Goal: Find specific page/section: Find specific page/section

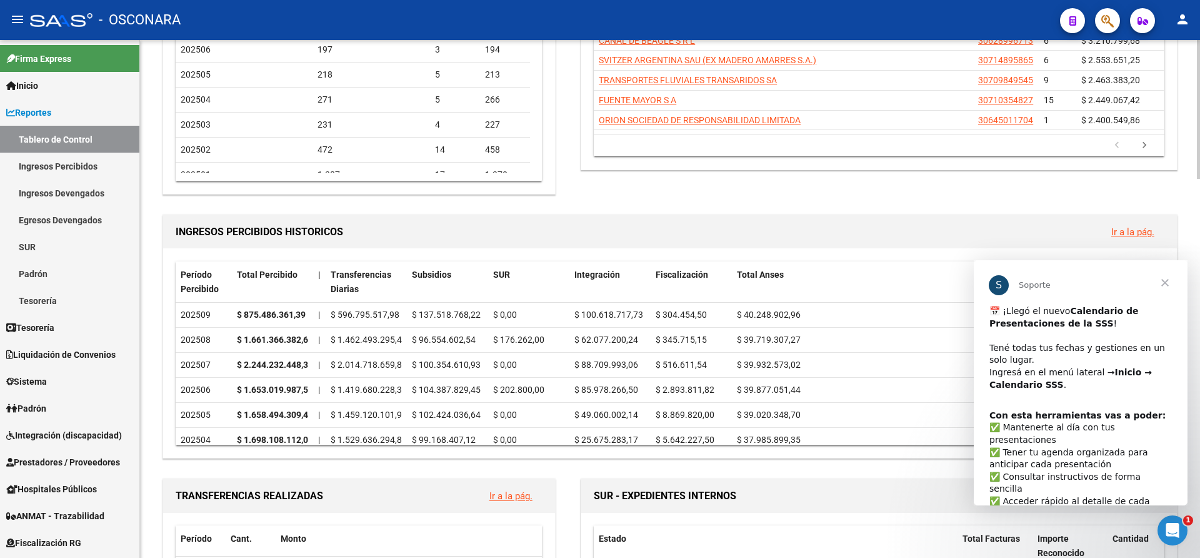
scroll to position [241, 0]
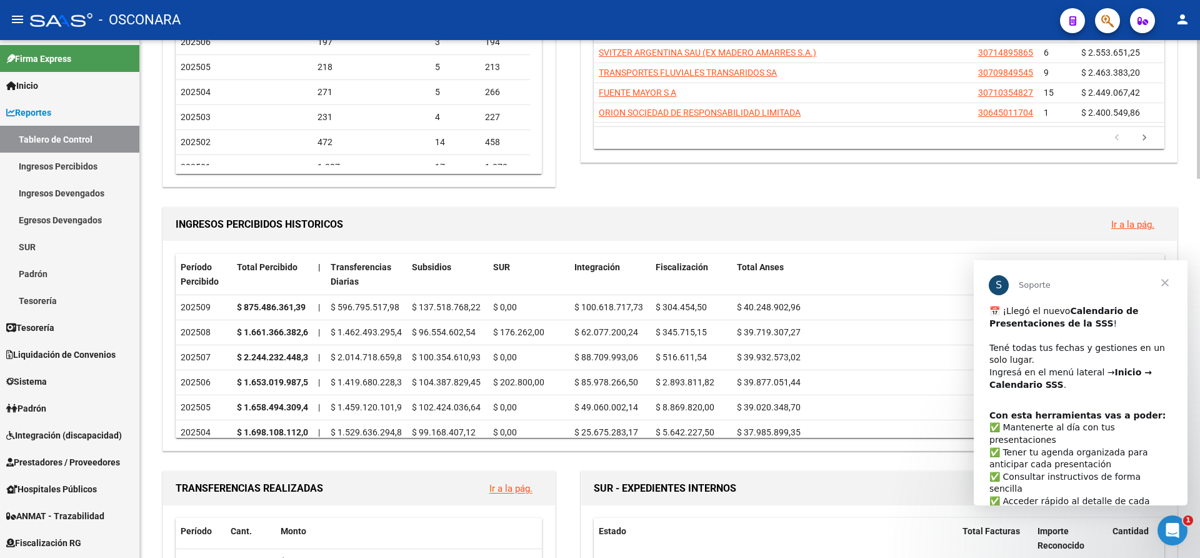
click at [1198, 189] on div at bounding box center [1198, 173] width 3 height 139
click at [1166, 285] on span "Cerrar" at bounding box center [1165, 282] width 45 height 45
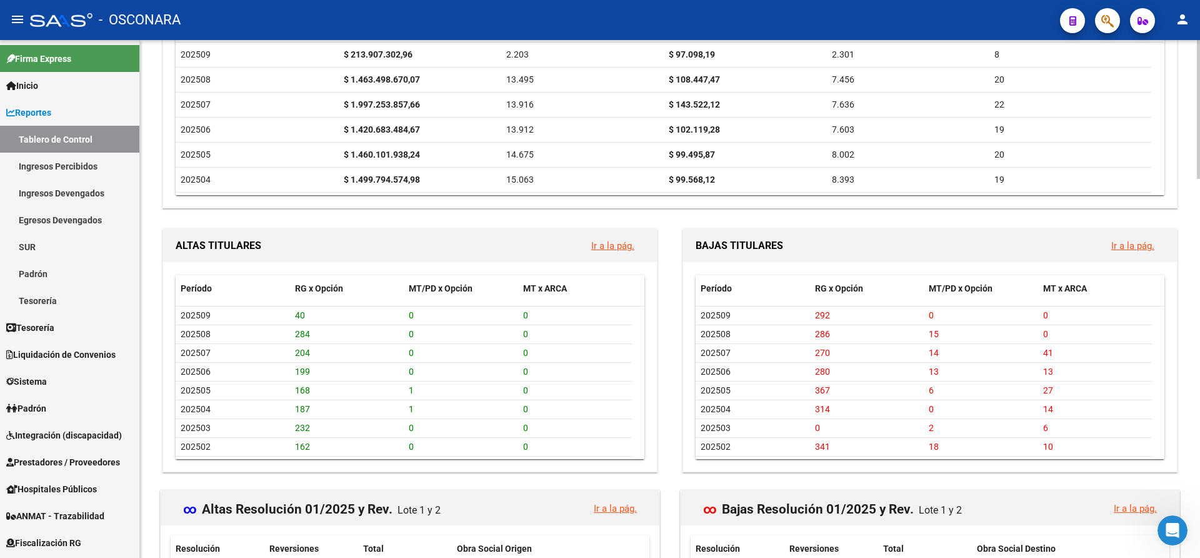
scroll to position [1085, 0]
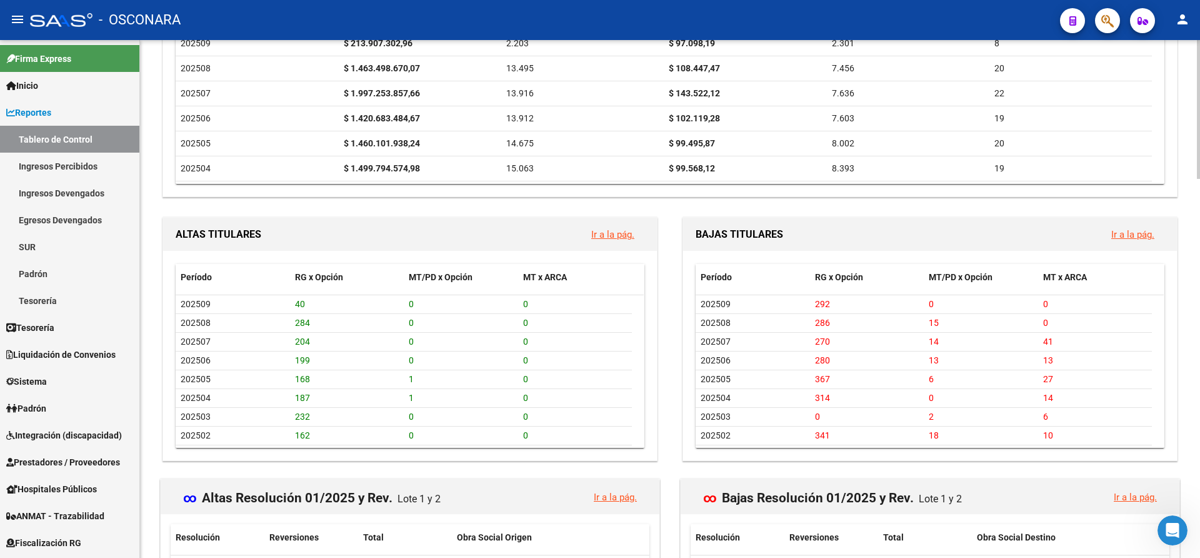
click at [1200, 455] on div at bounding box center [1198, 400] width 3 height 139
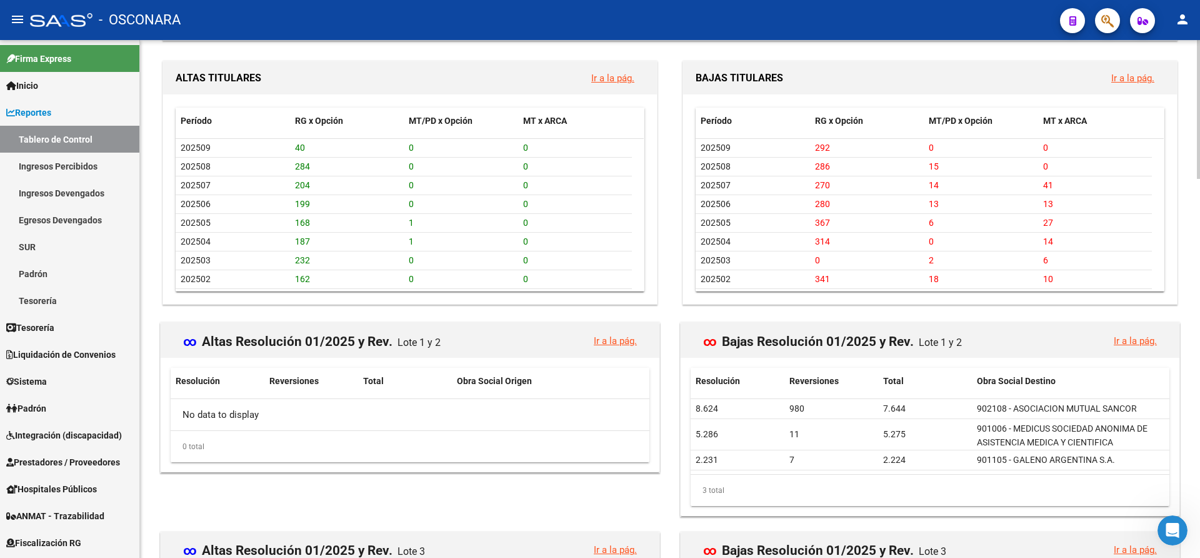
scroll to position [1286, 0]
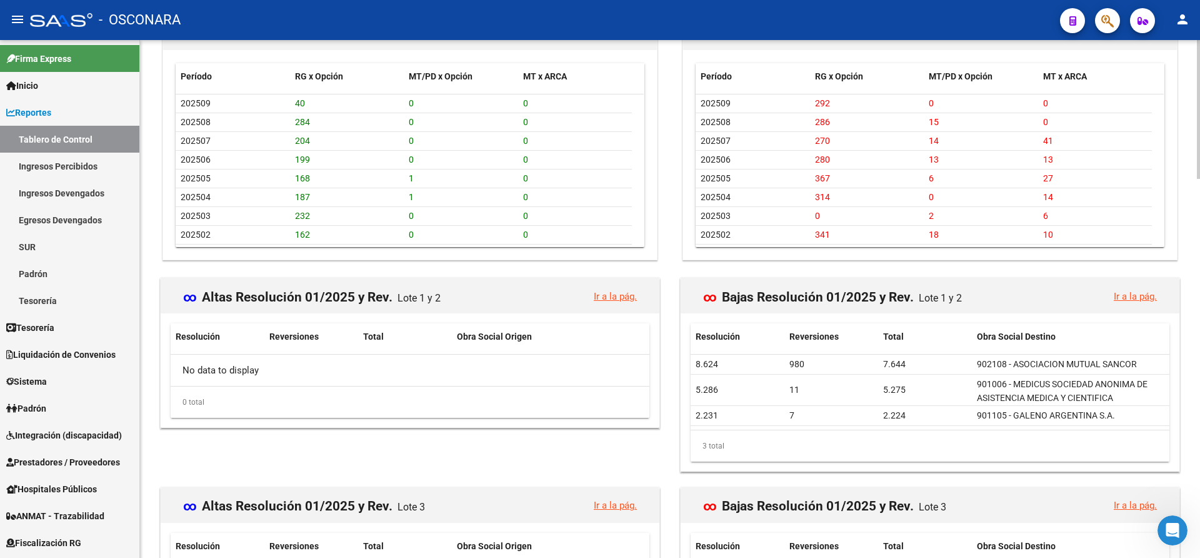
click at [1200, 389] on div at bounding box center [1198, 453] width 3 height 139
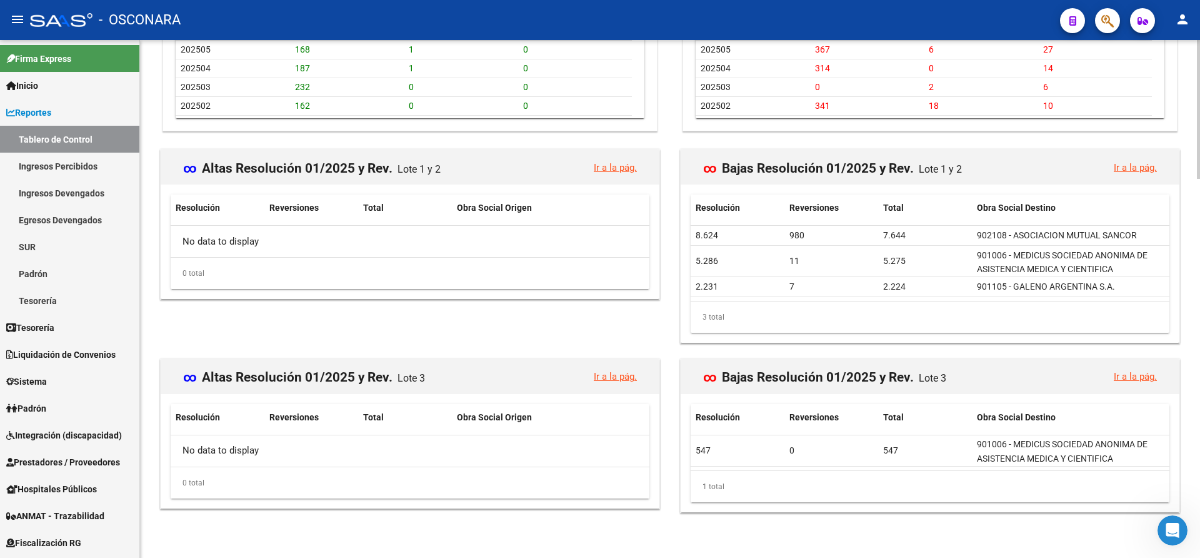
click at [1200, 452] on div at bounding box center [1198, 488] width 3 height 139
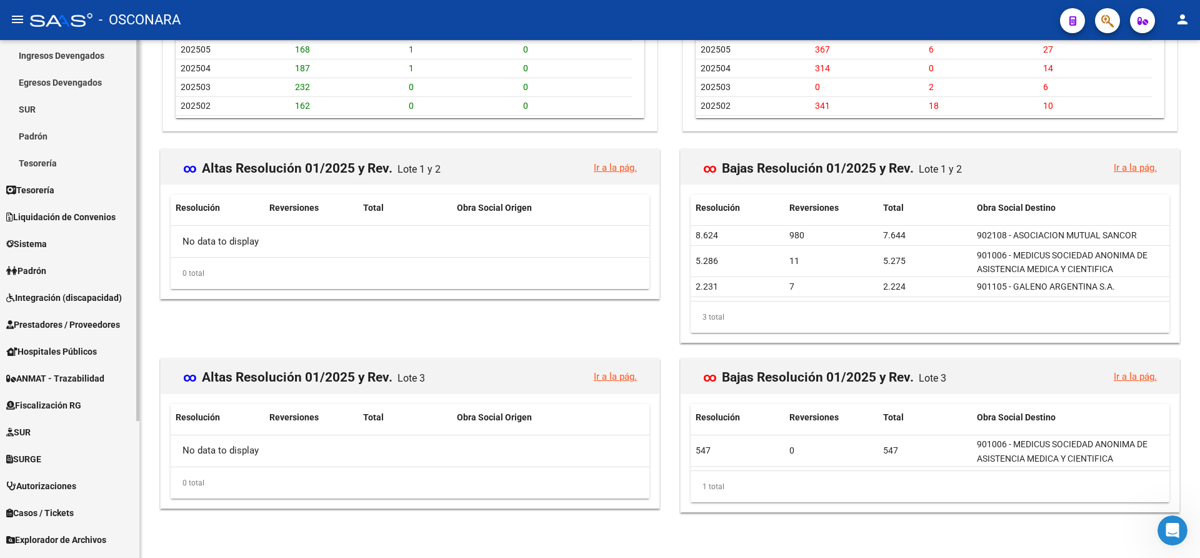
scroll to position [139, 0]
click at [138, 343] on div at bounding box center [137, 333] width 3 height 381
click at [35, 237] on span "Sistema" at bounding box center [26, 242] width 41 height 14
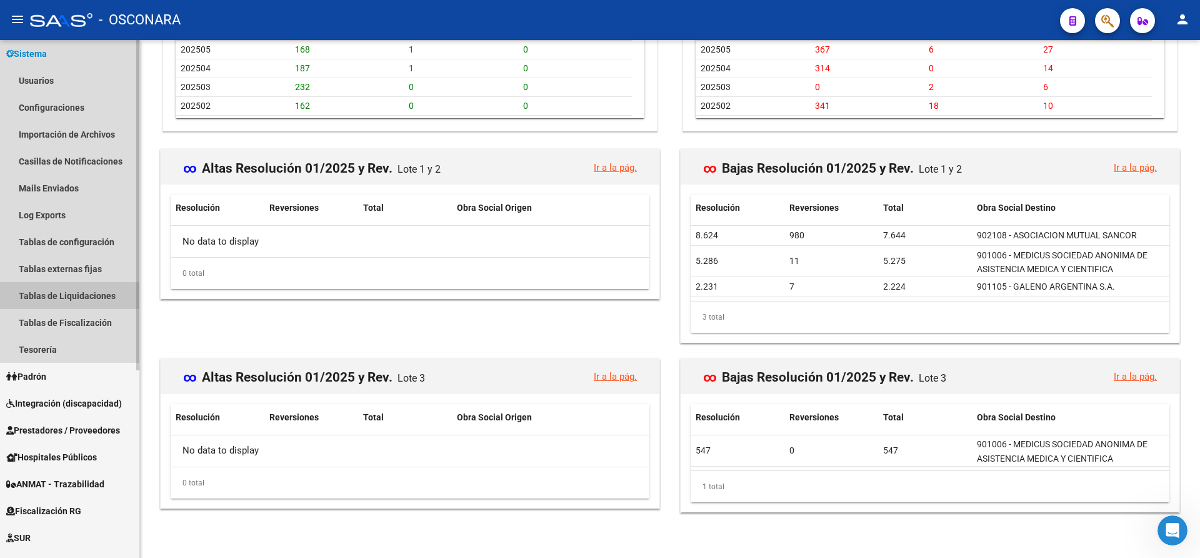
click at [33, 293] on link "Tablas de Liquidaciones" at bounding box center [69, 295] width 139 height 27
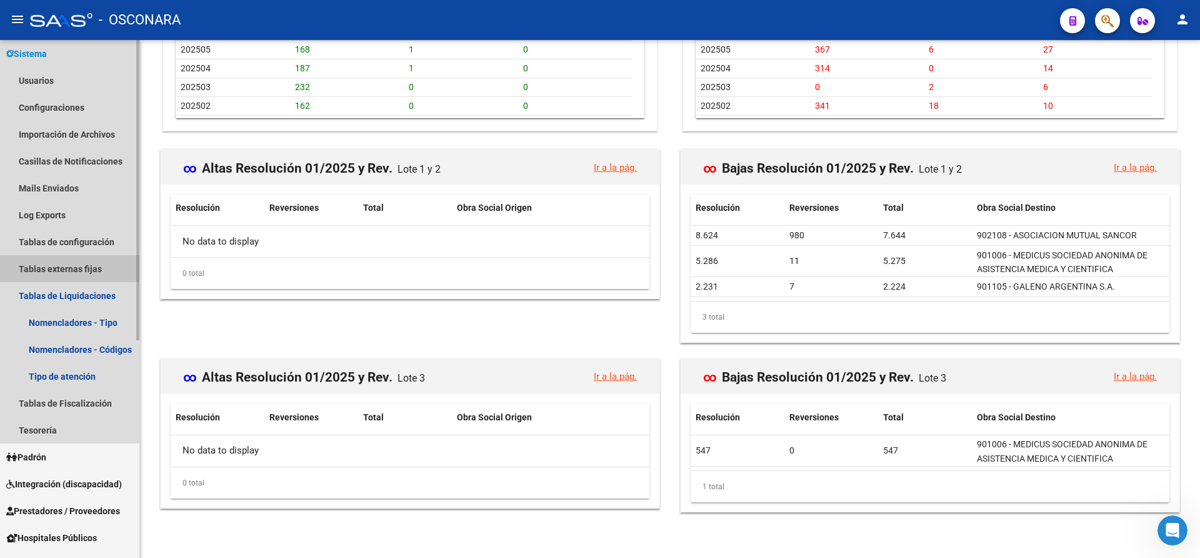
click at [57, 266] on link "Tablas externas fijas" at bounding box center [69, 268] width 139 height 27
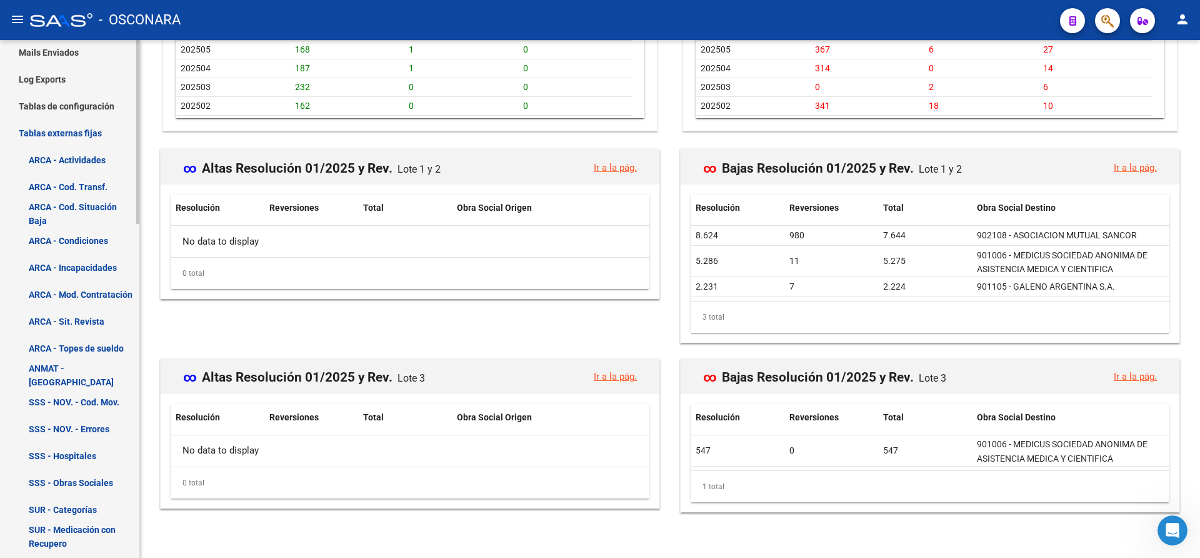
scroll to position [289, 0]
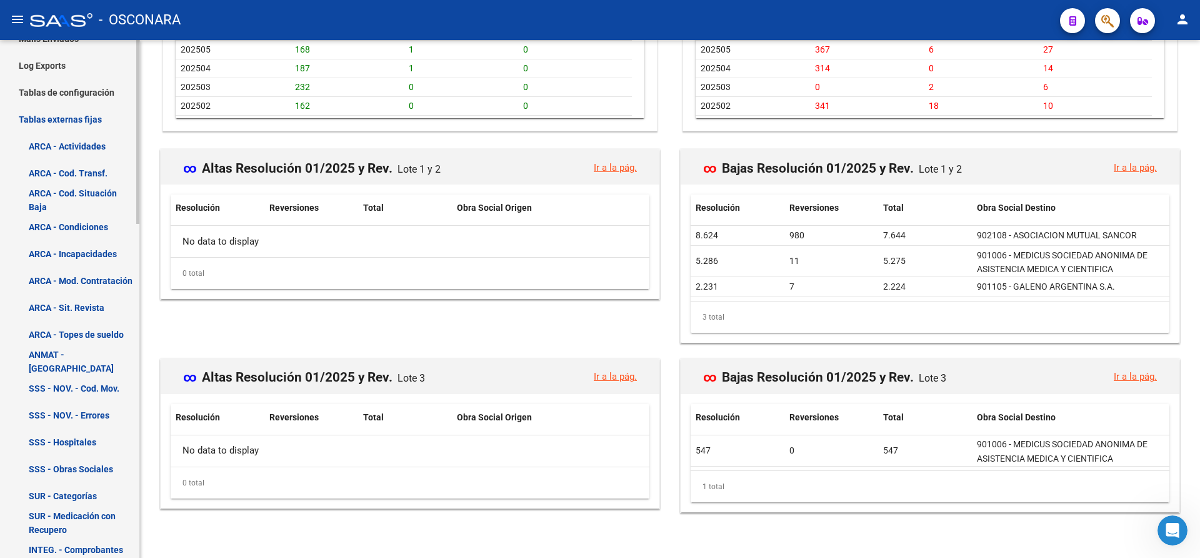
click at [143, 279] on mat-sidenav-container "Firma Express Inicio Calendario SSS Instructivos Contacto OS Reportes Tablero d…" at bounding box center [600, 299] width 1200 height 518
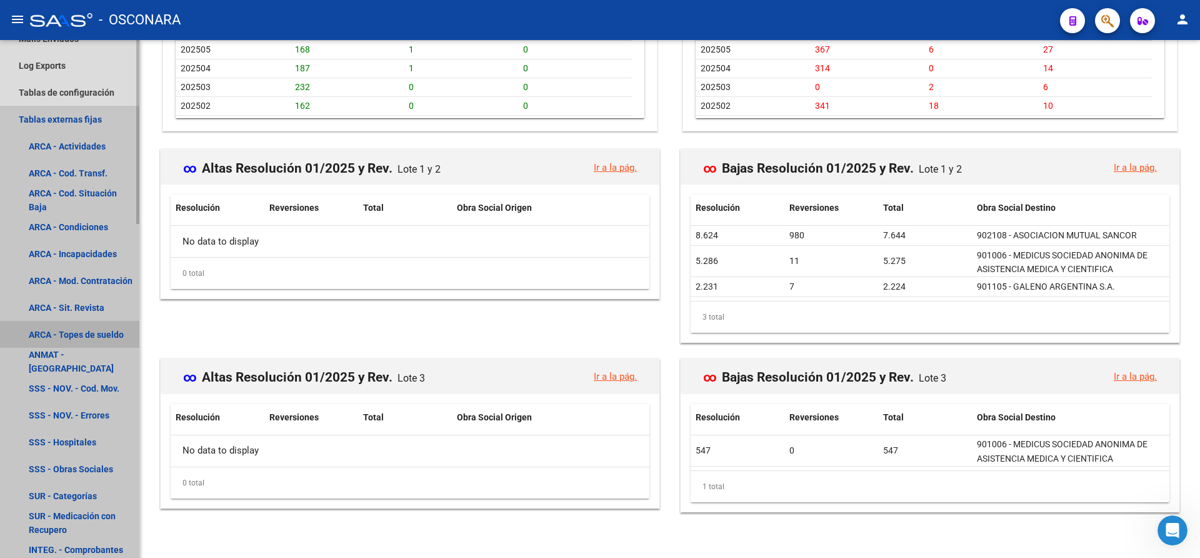
click at [83, 330] on link "ARCA - Topes de sueldo" at bounding box center [69, 334] width 139 height 27
